Goal: Task Accomplishment & Management: Use online tool/utility

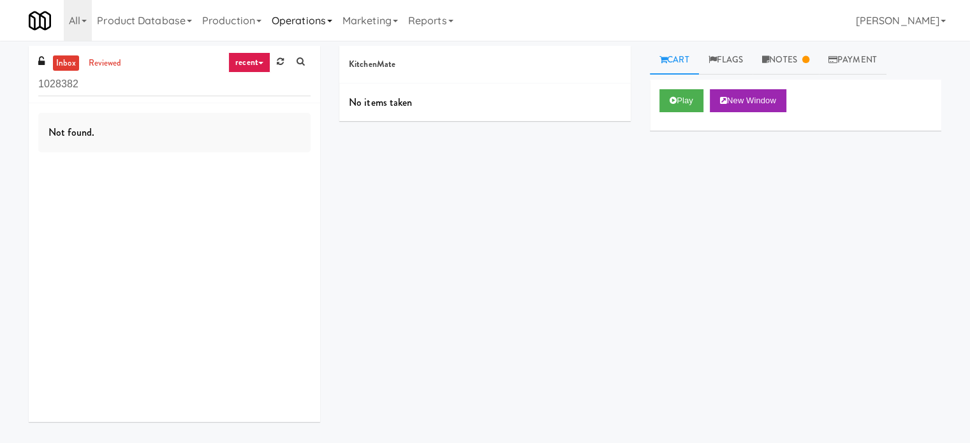
click at [307, 20] on link "Operations" at bounding box center [302, 20] width 71 height 41
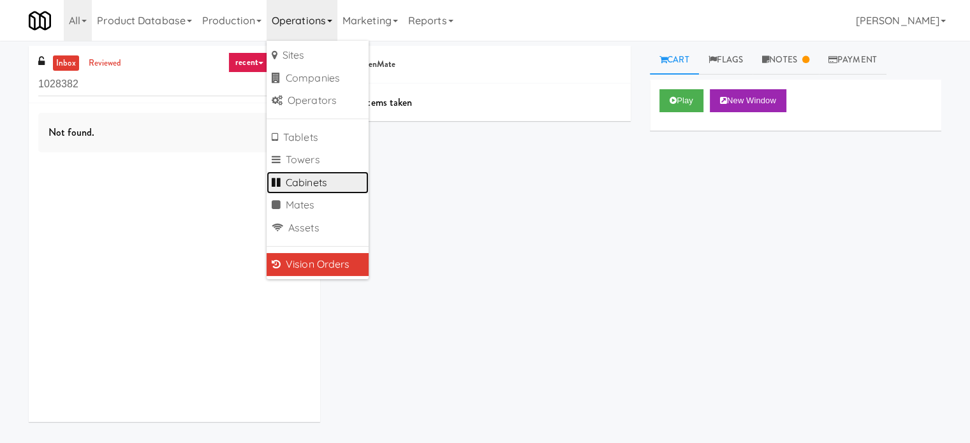
click at [315, 186] on link "Cabinets" at bounding box center [318, 183] width 102 height 23
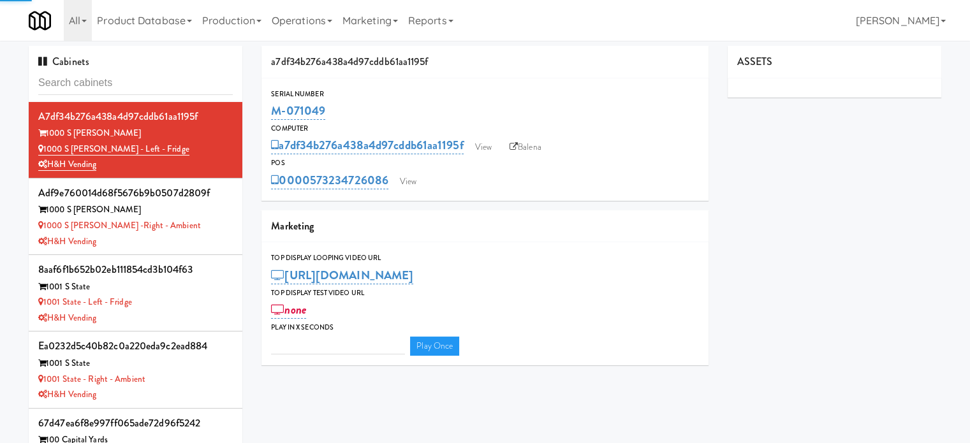
click at [166, 78] on input "text" at bounding box center [135, 83] width 195 height 24
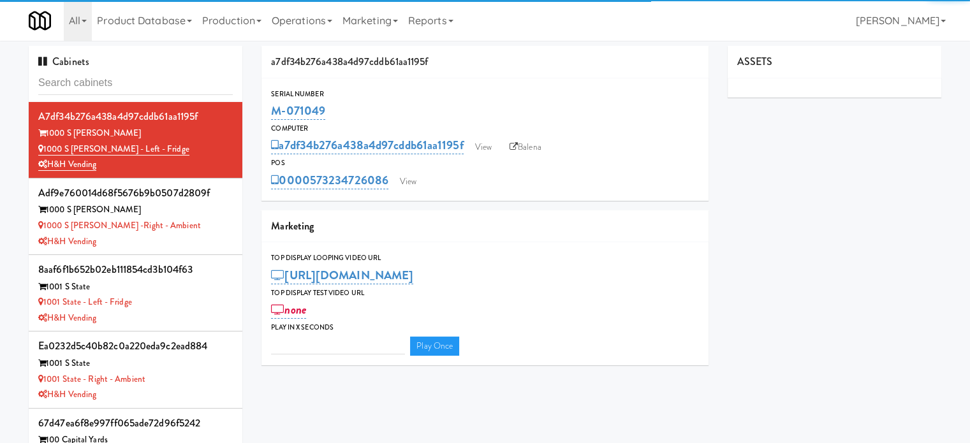
click at [166, 78] on input "text" at bounding box center [135, 83] width 195 height 24
type input "3"
click at [166, 78] on input "text" at bounding box center [135, 83] width 195 height 24
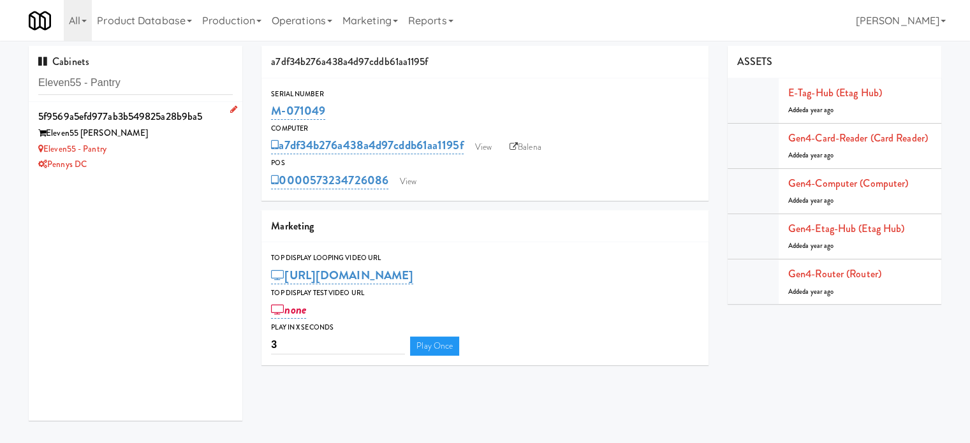
type input "Eleven55 - Pantry"
click at [197, 152] on div "Eleven55 - Pantry" at bounding box center [135, 150] width 195 height 16
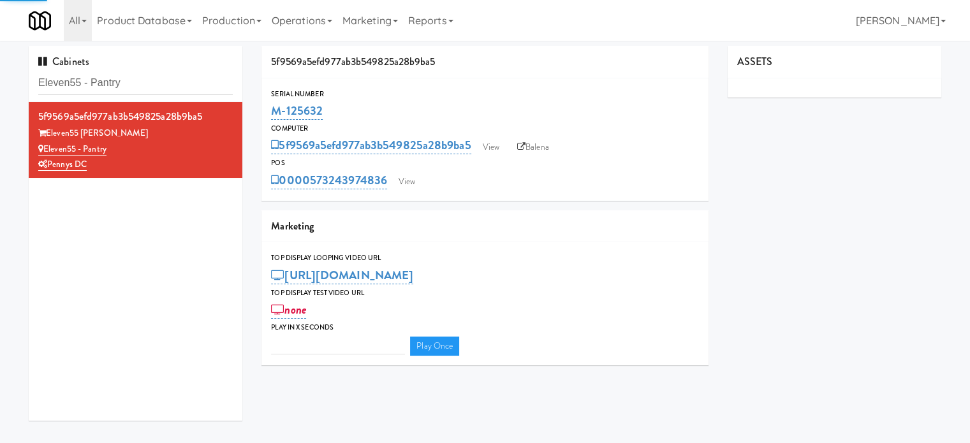
type input "3"
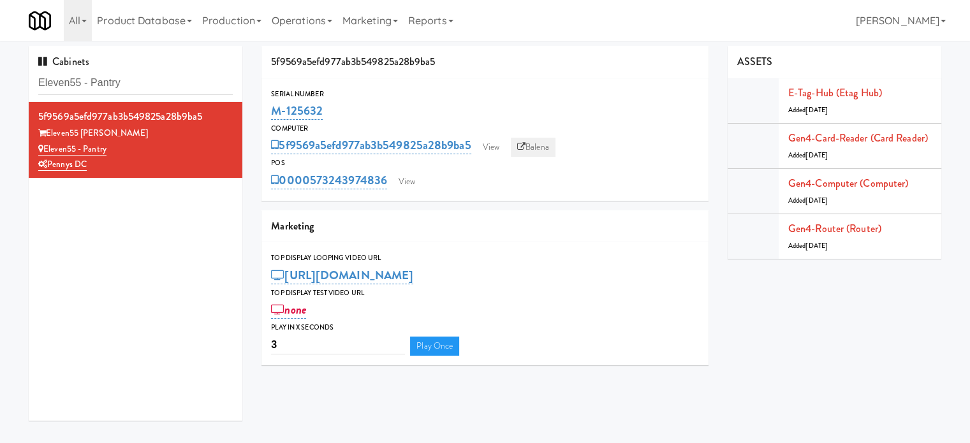
click at [541, 143] on link "Balena" at bounding box center [533, 147] width 45 height 19
click at [178, 78] on input "Eleven55 - Pantry" at bounding box center [135, 83] width 195 height 24
paste input "City Gate - Cooler"
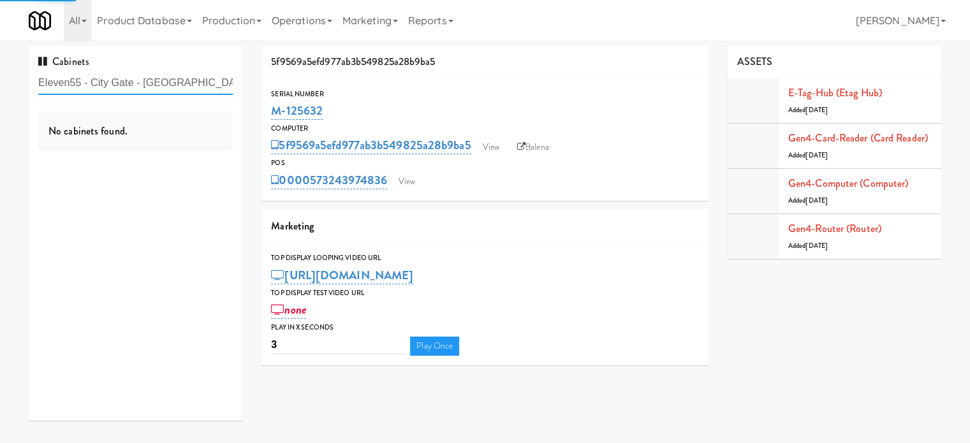
click at [196, 87] on input "Eleven55 - City Gate - [GEOGRAPHIC_DATA]" at bounding box center [135, 83] width 195 height 24
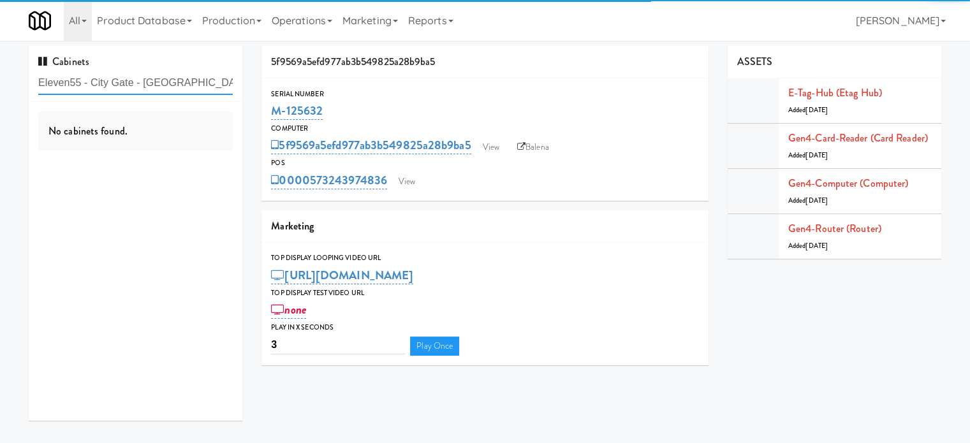
click at [196, 87] on input "Eleven55 - City Gate - [GEOGRAPHIC_DATA]" at bounding box center [135, 83] width 195 height 24
paste input "text"
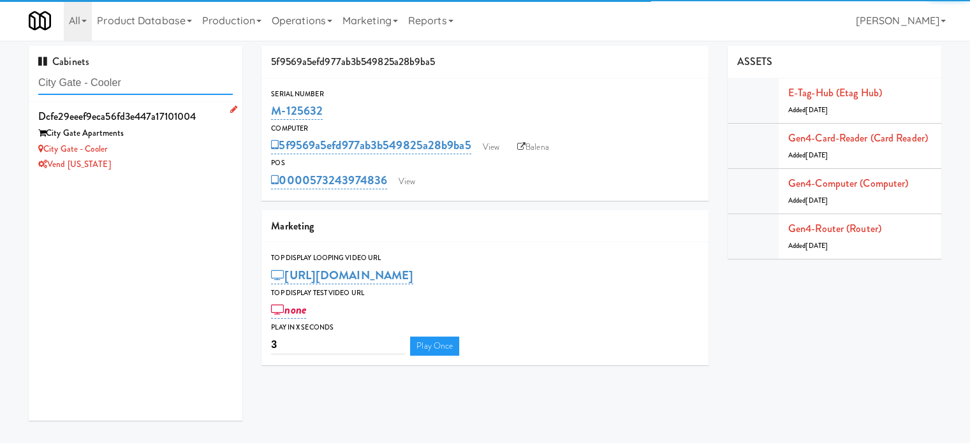
type input "City Gate - Cooler"
drag, startPoint x: 199, startPoint y: 147, endPoint x: 337, endPoint y: 130, distance: 138.8
click at [199, 147] on div "City Gate - Cooler" at bounding box center [135, 150] width 195 height 16
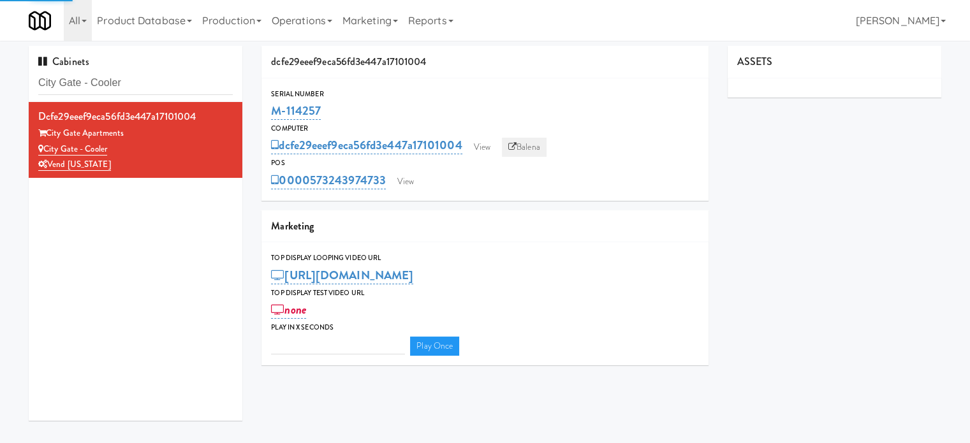
type input "3"
click at [524, 149] on link "Balena" at bounding box center [524, 147] width 45 height 19
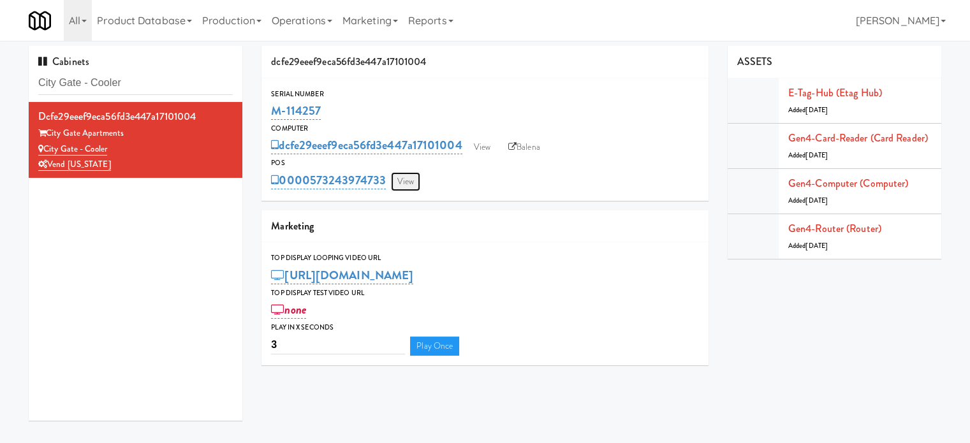
click at [402, 186] on link "View" at bounding box center [405, 181] width 29 height 19
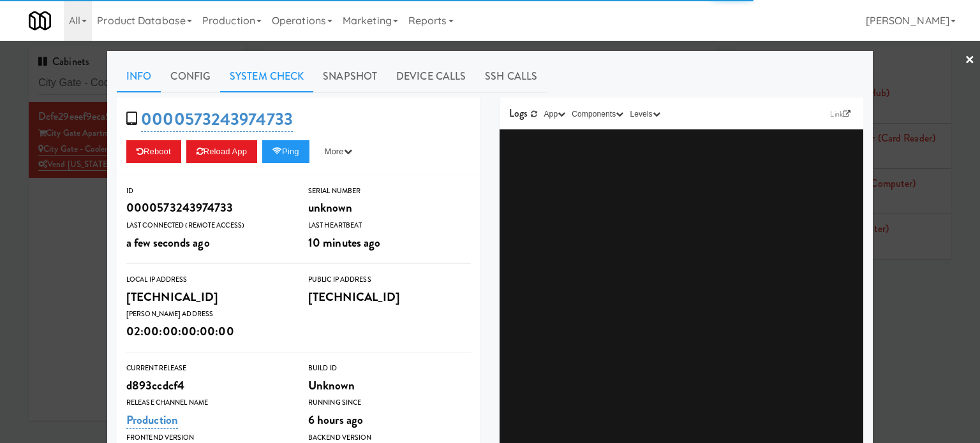
click at [258, 75] on link "System Check" at bounding box center [266, 77] width 93 height 32
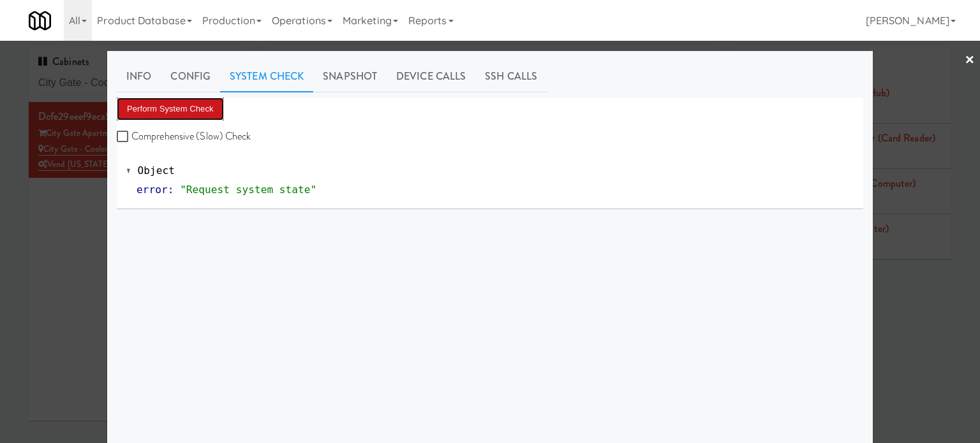
click at [182, 106] on button "Perform System Check" at bounding box center [170, 109] width 107 height 23
